Goal: Use online tool/utility

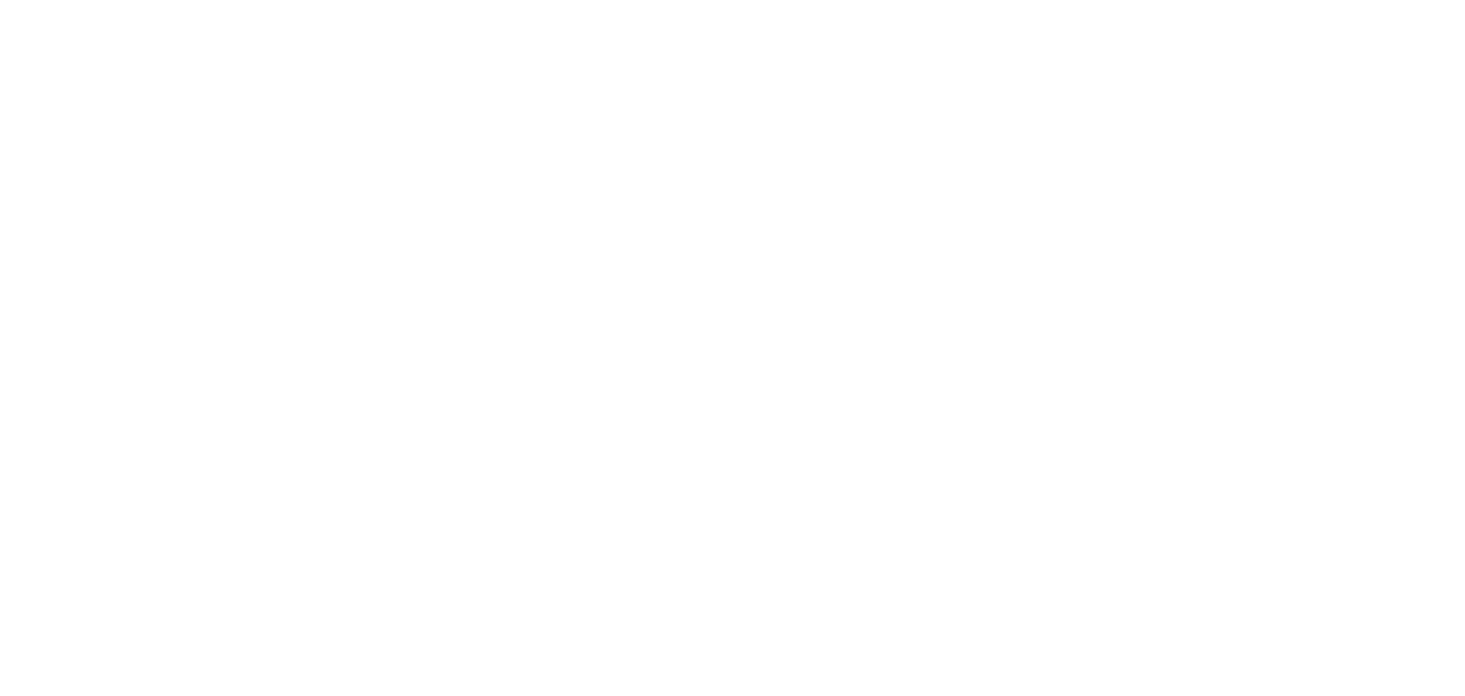
click at [787, 0] on html at bounding box center [732, 0] width 1465 height 0
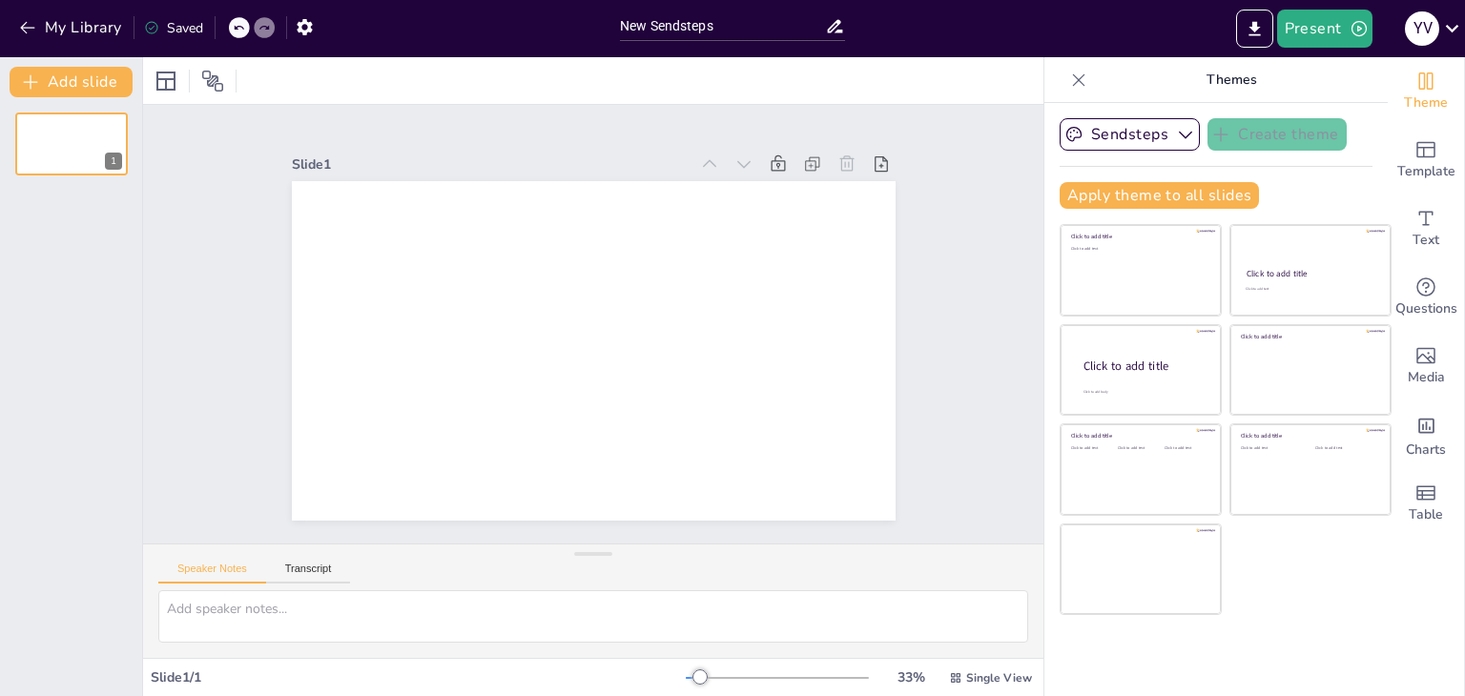
drag, startPoint x: 1308, startPoint y: 17, endPoint x: 1088, endPoint y: 45, distance: 222.1
click at [1088, 45] on div "Present y v" at bounding box center [1160, 29] width 611 height 38
click at [683, 19] on input "New Sendsteps" at bounding box center [722, 26] width 205 height 28
paste input "l pensamiento jurídico constitucional germánico y francés, según los autores: […"
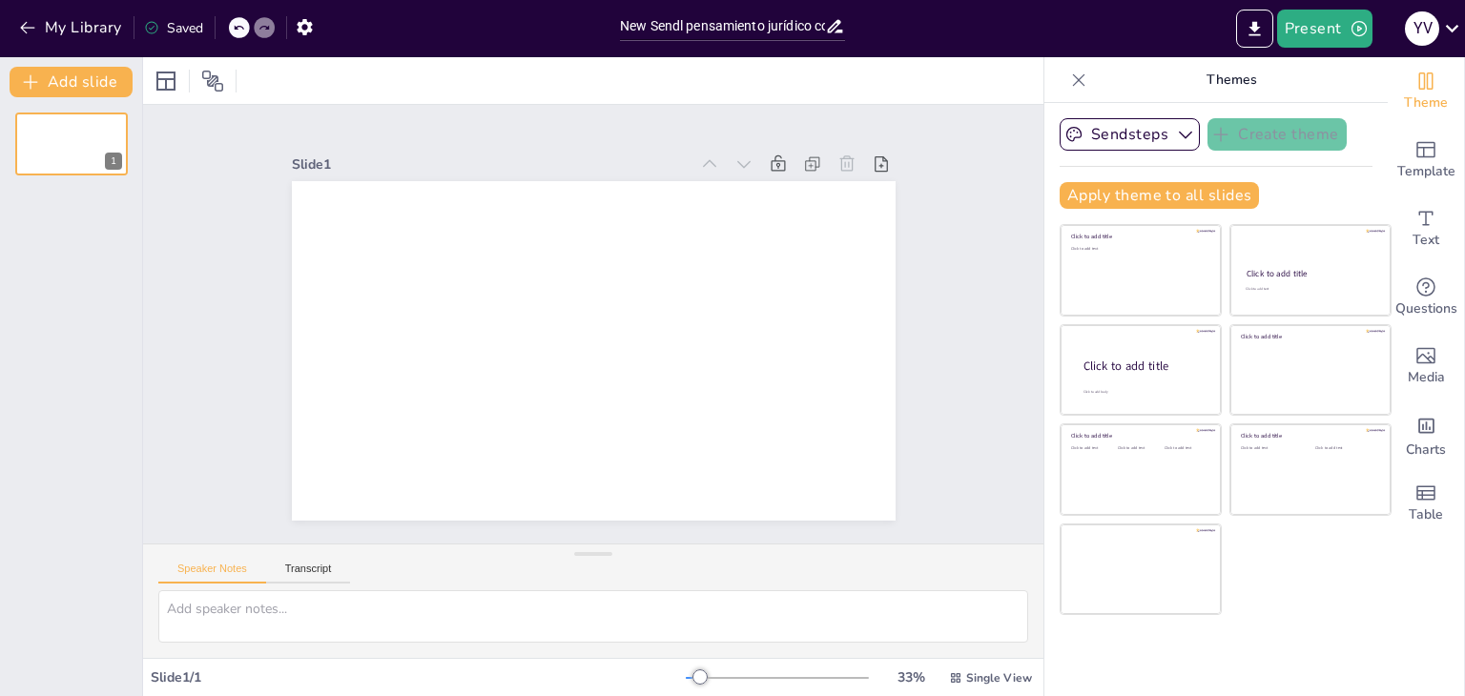
click at [1215, 77] on p "Themes" at bounding box center [1231, 80] width 275 height 46
click at [1065, 21] on div "Present y v" at bounding box center [1160, 29] width 611 height 38
click at [1325, 119] on div "My Library Saved New Sendl pensamiento jurídico constitucional germánico y [DEM…" at bounding box center [732, 348] width 1465 height 696
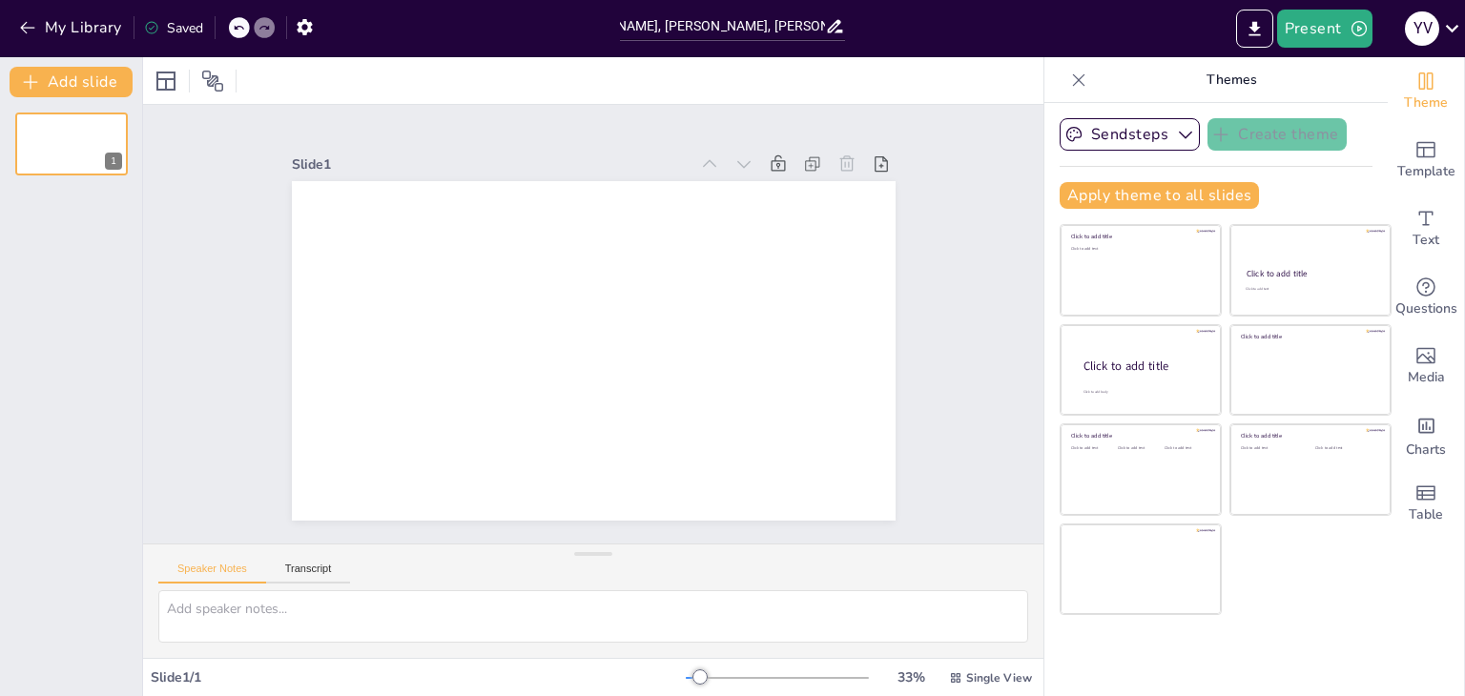
scroll to position [0, 0]
click at [298, 62] on div at bounding box center [593, 80] width 901 height 47
click at [347, 54] on div "My Library Saved" at bounding box center [305, 28] width 611 height 57
click at [229, 27] on div "My Library Saved" at bounding box center [161, 27] width 322 height 34
click at [234, 27] on icon at bounding box center [238, 27] width 11 height 11
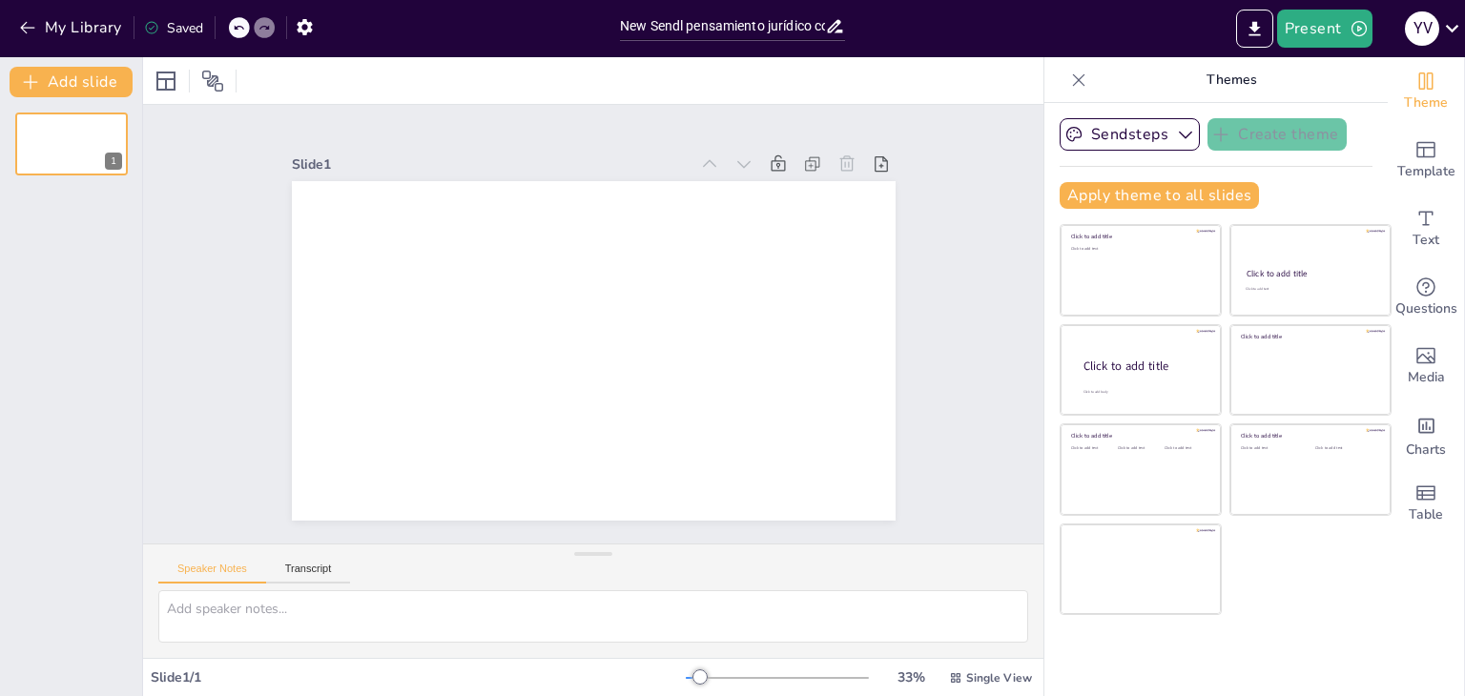
type input "New Sendsteps"
click at [234, 27] on icon at bounding box center [238, 27] width 11 height 11
